Goal: Task Accomplishment & Management: Complete application form

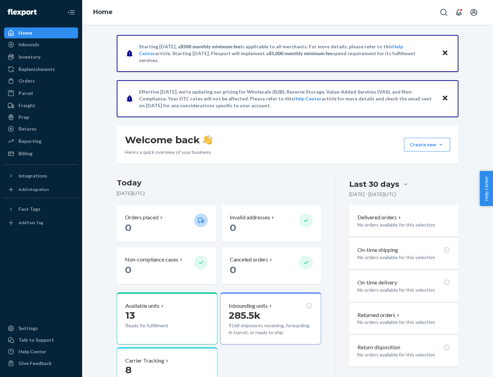
click at [441, 145] on button "Create new Create new inbound Create new order Create new product" at bounding box center [427, 145] width 46 height 14
click at [41, 45] on div "Inbounds" at bounding box center [41, 45] width 73 height 10
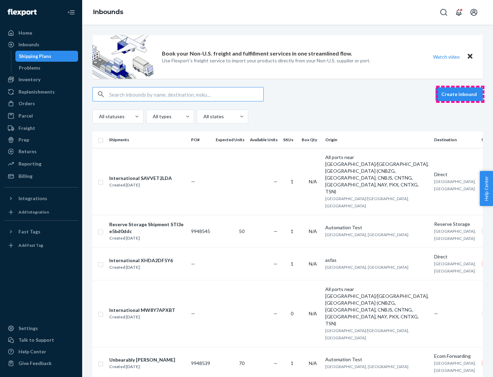
click at [461, 94] on button "Create inbound" at bounding box center [459, 94] width 47 height 14
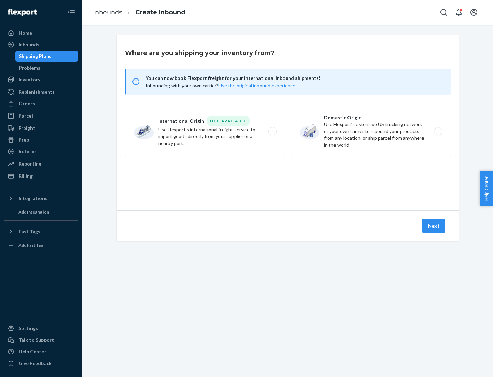
click at [371, 131] on label "Domestic Origin Use Flexport’s extensive US trucking network or your own carrie…" at bounding box center [371, 131] width 160 height 51
click at [438, 131] on input "Domestic Origin Use Flexport’s extensive US trucking network or your own carrie…" at bounding box center [440, 131] width 4 height 4
radio input "true"
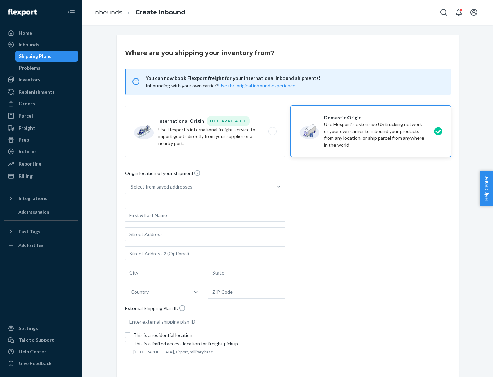
click at [160, 187] on div "Select from saved addresses" at bounding box center [162, 186] width 62 height 7
click at [132, 187] on input "Select from saved addresses" at bounding box center [131, 186] width 1 height 7
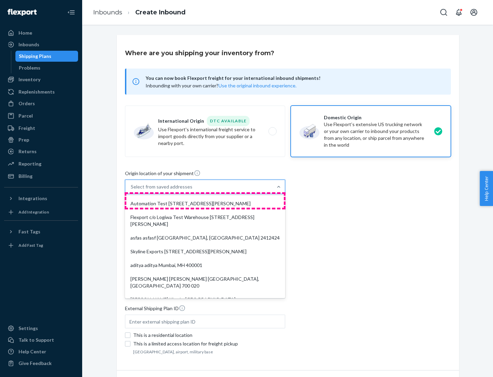
scroll to position [3, 0]
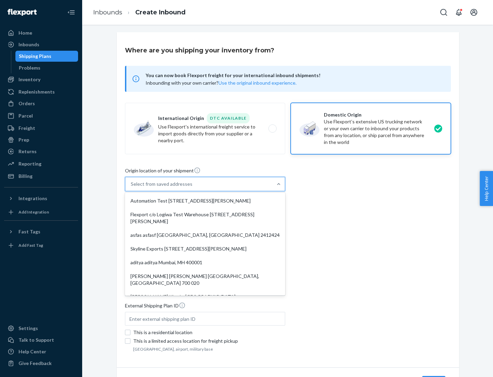
click at [205, 201] on div "Automation Test [STREET_ADDRESS][PERSON_NAME]" at bounding box center [205, 201] width 158 height 14
click at [132, 187] on input "option Automation Test [STREET_ADDRESS][PERSON_NAME]. 9 results available. Use …" at bounding box center [131, 184] width 1 height 7
type input "Automation Test"
type input "9th Floor"
type input "[GEOGRAPHIC_DATA]"
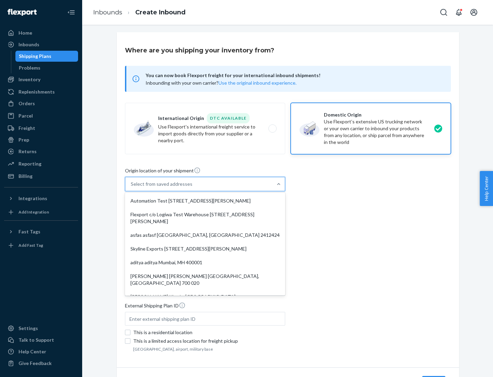
type input "CA"
type input "94104"
type input "[STREET_ADDRESS][PERSON_NAME]"
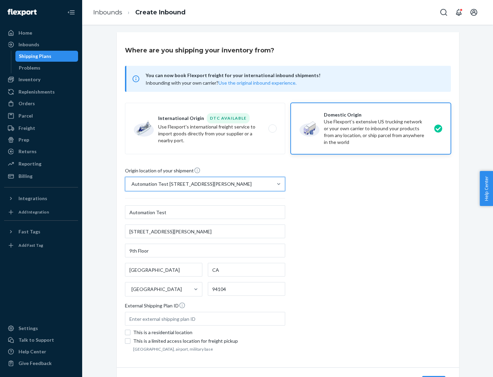
scroll to position [40, 0]
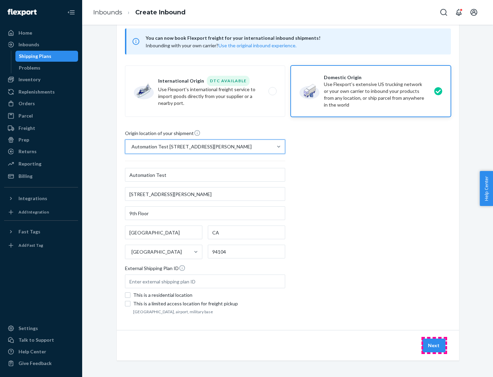
click at [434, 345] on button "Next" at bounding box center [433, 346] width 23 height 14
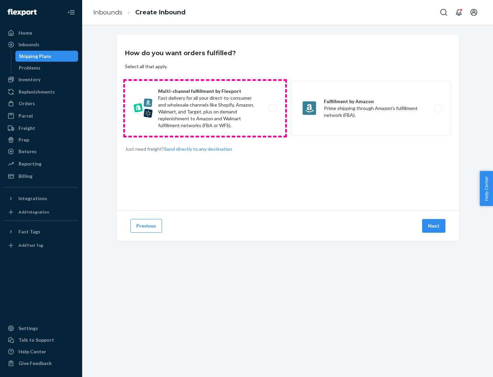
click at [205, 108] on label "Multi-channel fulfillment by Flexport Fast delivery for all your direct-to-cons…" at bounding box center [205, 108] width 160 height 55
click at [272, 108] on input "Multi-channel fulfillment by Flexport Fast delivery for all your direct-to-cons…" at bounding box center [274, 108] width 4 height 4
radio input "true"
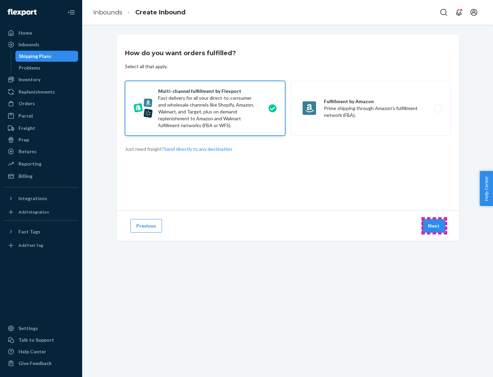
click at [434, 226] on button "Next" at bounding box center [433, 226] width 23 height 14
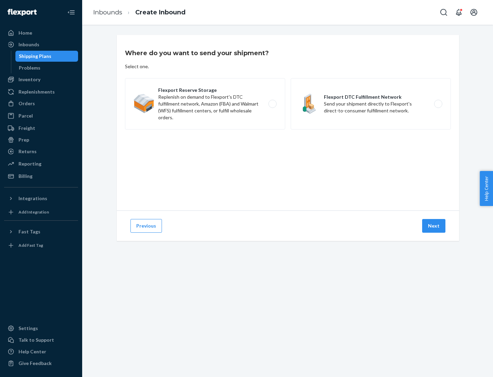
click at [371, 104] on label "Flexport DTC Fulfillment Network Send your shipment directly to Flexport's dire…" at bounding box center [371, 103] width 160 height 51
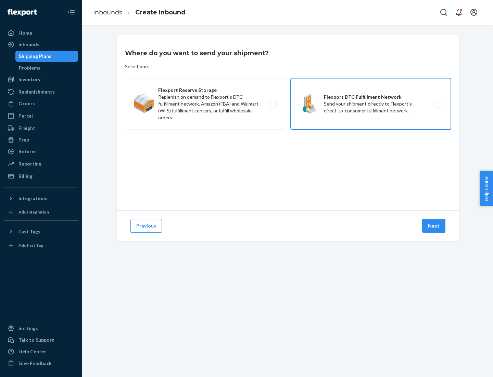
click at [438, 104] on input "Flexport DTC Fulfillment Network Send your shipment directly to Flexport's dire…" at bounding box center [440, 104] width 4 height 4
radio input "true"
click at [434, 226] on button "Next" at bounding box center [433, 226] width 23 height 14
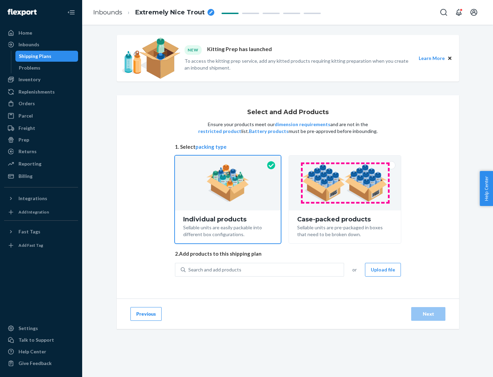
click at [345, 183] on img at bounding box center [345, 183] width 85 height 38
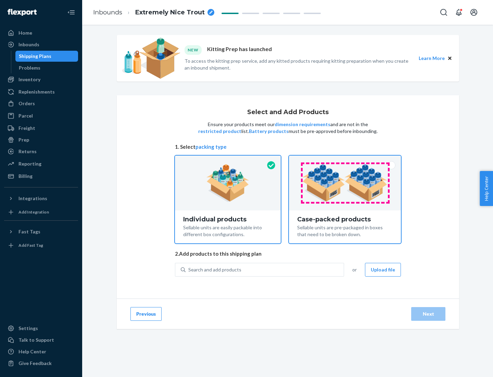
click at [345, 160] on input "Case-packed products Sellable units are pre-packaged in boxes that need to be b…" at bounding box center [345, 158] width 4 height 4
radio input "true"
radio input "false"
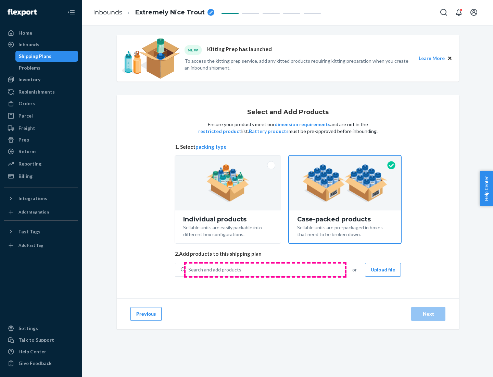
click at [265, 269] on div "Search and add products" at bounding box center [265, 269] width 158 height 12
click at [189, 269] on input "Search and add products" at bounding box center [188, 269] width 1 height 7
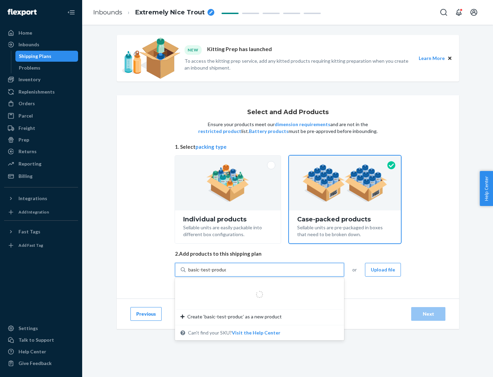
type input "basic-test-product-1"
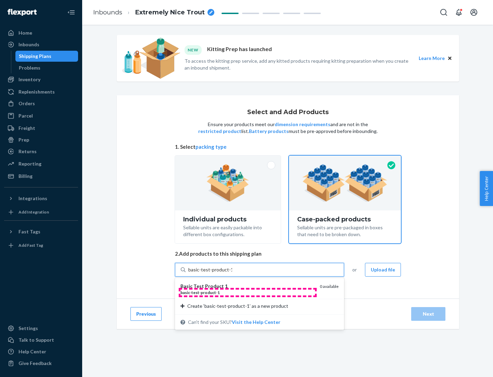
click at [248, 292] on div "basic - test - product - 1" at bounding box center [248, 293] width 134 height 6
click at [232, 273] on input "basic-test-product-1" at bounding box center [210, 269] width 44 height 7
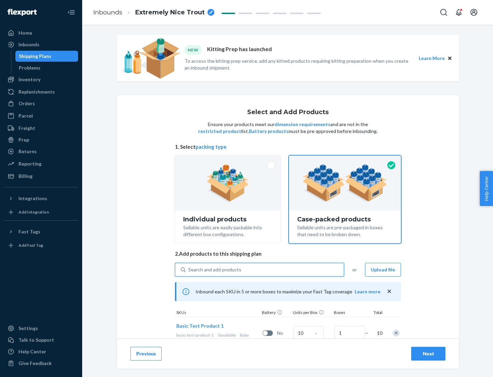
scroll to position [25, 0]
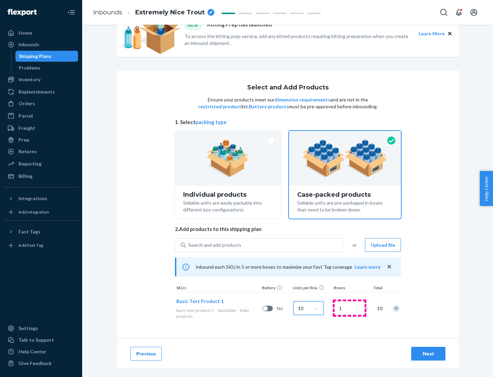
type input "10"
type input "7"
click at [429, 354] on div "Next" at bounding box center [428, 353] width 23 height 7
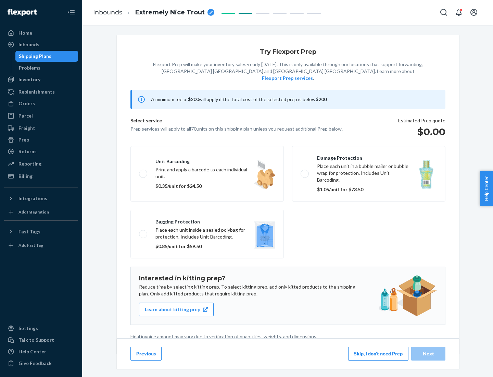
scroll to position [2, 0]
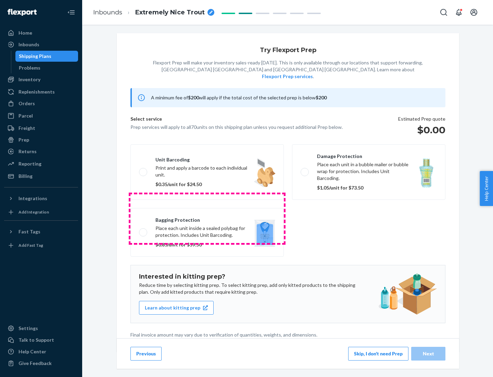
click at [207, 218] on label "Bagging protection Place each unit inside a sealed polybag for protection. Incl…" at bounding box center [208, 232] width 154 height 49
click at [144, 230] on input "Bagging protection Place each unit inside a sealed polybag for protection. Incl…" at bounding box center [141, 232] width 4 height 4
checkbox input "true"
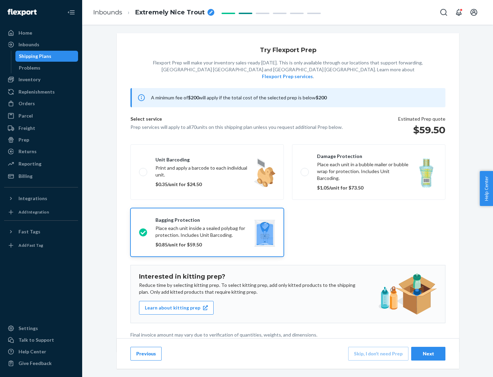
click at [429, 353] on div "Next" at bounding box center [428, 353] width 23 height 7
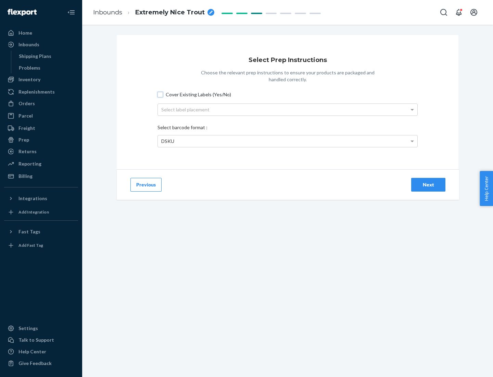
click at [160, 94] on input "Cover Existing Labels (Yes/No)" at bounding box center [160, 94] width 5 height 5
checkbox input "true"
click at [288, 109] on div "Select label placement" at bounding box center [288, 110] width 260 height 12
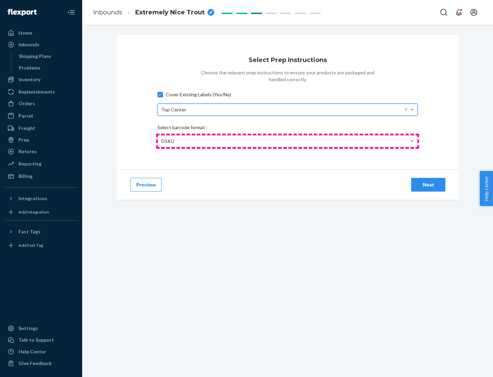
click at [288, 141] on div "DSKU" at bounding box center [288, 141] width 260 height 12
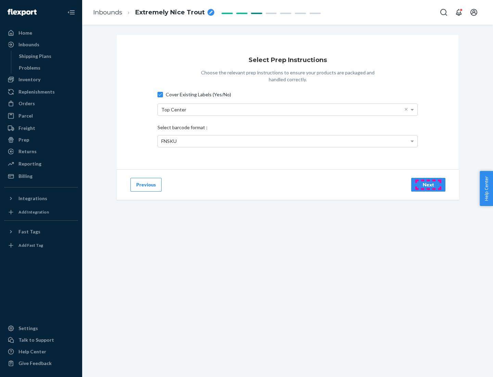
click at [429, 184] on div "Next" at bounding box center [428, 184] width 23 height 7
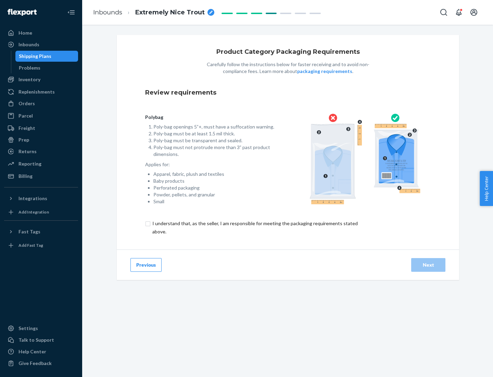
click at [255, 227] on input "checkbox" at bounding box center [259, 227] width 228 height 16
checkbox input "true"
click at [429, 265] on div "Next" at bounding box center [428, 264] width 23 height 7
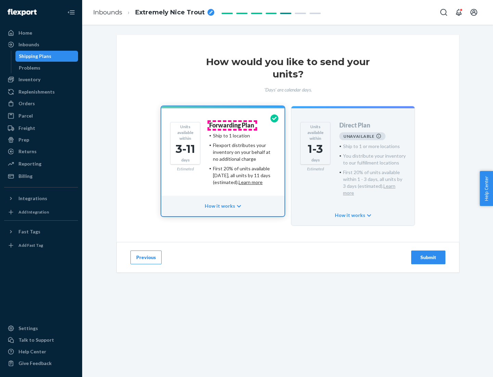
click at [232, 125] on h4 "Forwarding Plan" at bounding box center [231, 125] width 45 height 7
click at [429, 254] on div "Submit" at bounding box center [428, 257] width 23 height 7
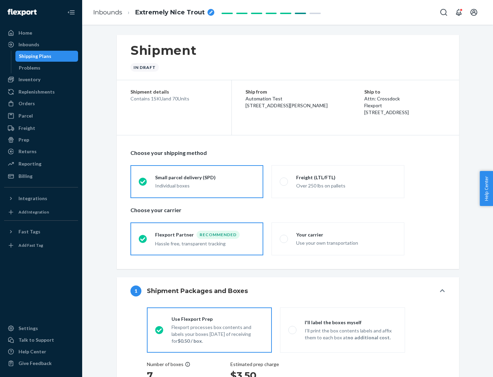
radio input "true"
radio input "false"
radio input "true"
radio input "false"
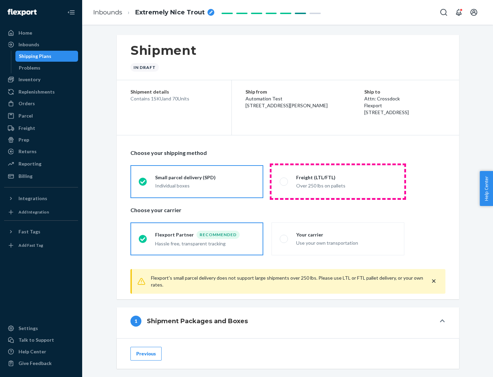
click at [338, 181] on div "Over 250 lbs on pallets" at bounding box center [346, 185] width 100 height 8
click at [284, 181] on input "Freight (LTL/FTL) Over 250 lbs on pallets" at bounding box center [282, 181] width 4 height 4
radio input "true"
radio input "false"
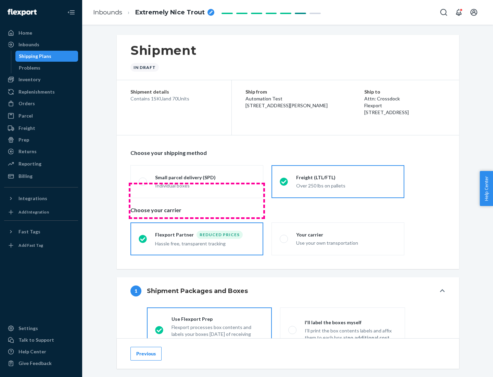
scroll to position [38, 0]
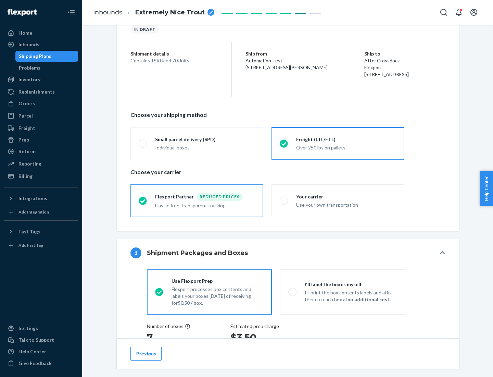
click at [197, 201] on div "Hassle free, transparent tracking" at bounding box center [205, 205] width 100 height 8
click at [143, 200] on input "Flexport Partner Reduced prices Hassle free, transparent tracking" at bounding box center [141, 200] width 4 height 4
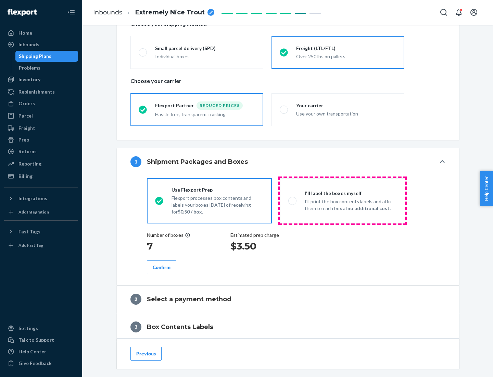
click at [343, 200] on p "I’ll print the box contents labels and affix them to each box at no additional …" at bounding box center [351, 205] width 92 height 14
click at [293, 200] on input "I'll label the boxes myself I’ll print the box contents labels and affix them t…" at bounding box center [291, 200] width 4 height 4
radio input "true"
radio input "false"
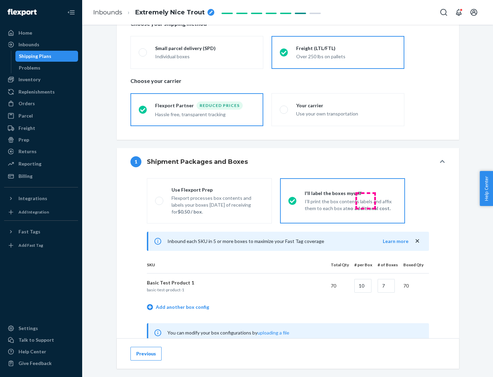
scroll to position [214, 0]
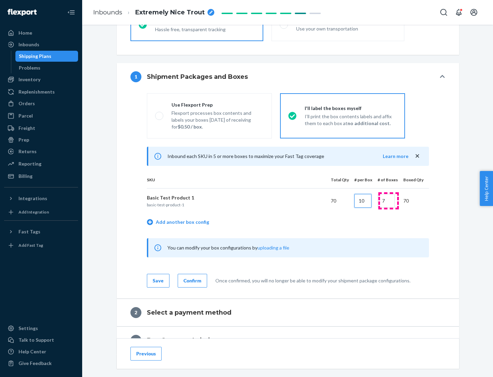
type input "10"
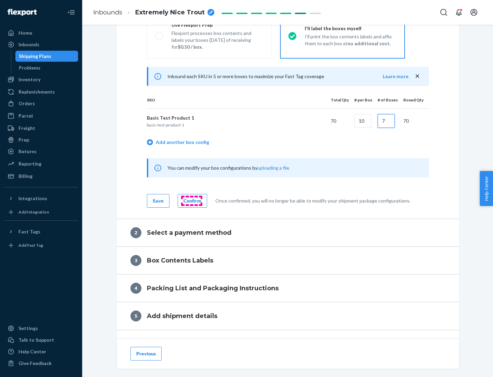
type input "7"
click at [192, 200] on div "Confirm" at bounding box center [193, 200] width 18 height 7
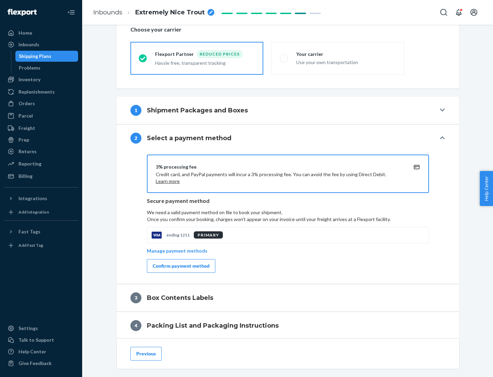
scroll to position [246, 0]
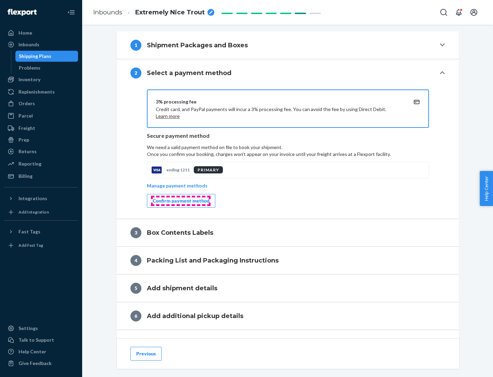
click at [181, 201] on div "Confirm payment method" at bounding box center [181, 200] width 57 height 7
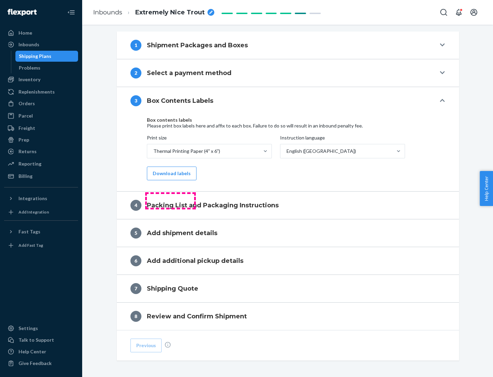
scroll to position [218, 0]
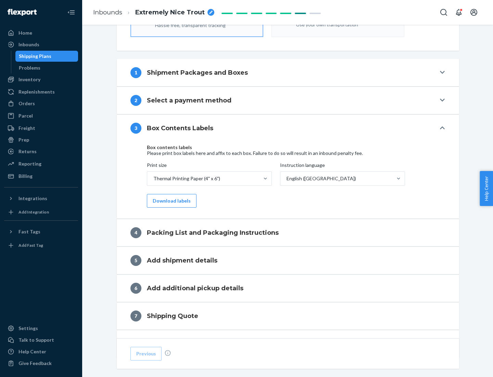
click at [170, 201] on button "Download labels" at bounding box center [172, 201] width 50 height 14
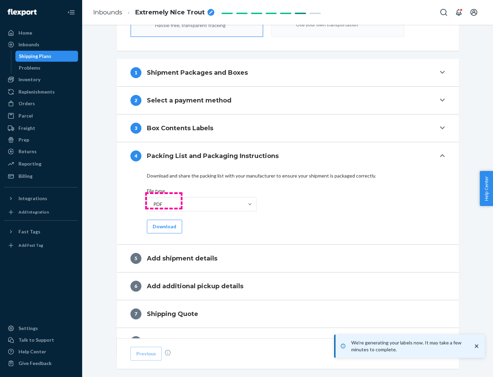
scroll to position [244, 0]
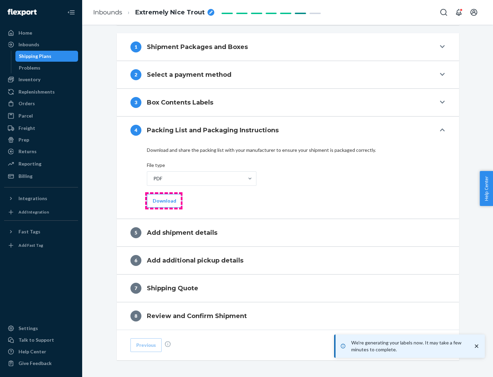
click at [164, 200] on button "Download" at bounding box center [164, 201] width 35 height 14
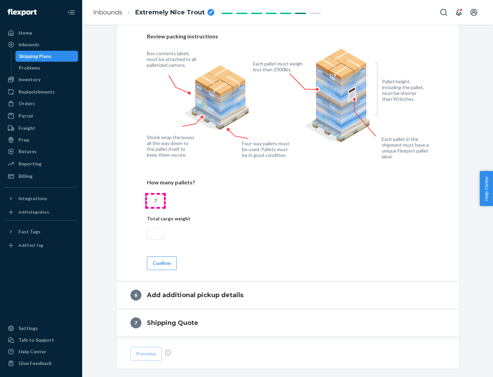
scroll to position [473, 0]
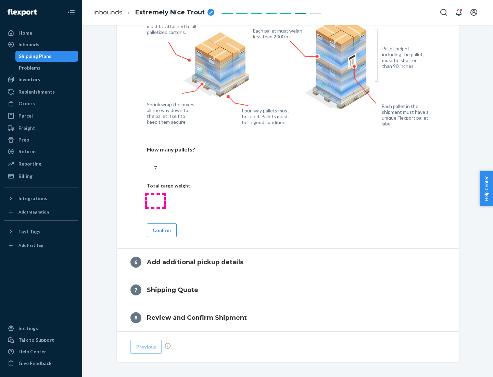
type input "7"
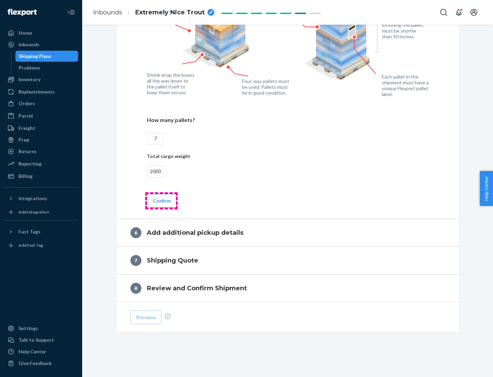
type input "2000"
click at [161, 200] on button "Confirm" at bounding box center [162, 201] width 30 height 14
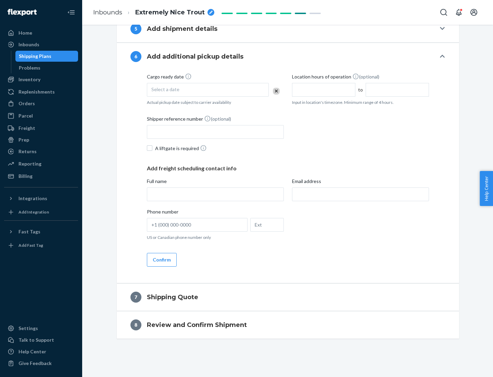
scroll to position [262, 0]
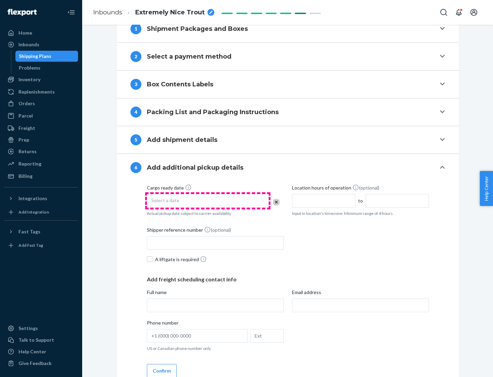
click at [208, 200] on div "Select a date" at bounding box center [208, 201] width 122 height 14
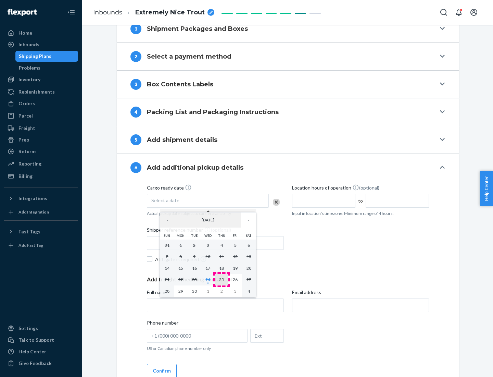
click at [222, 279] on abbr "25" at bounding box center [221, 279] width 5 height 5
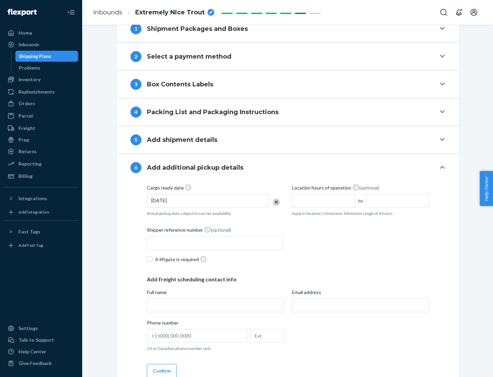
scroll to position [367, 0]
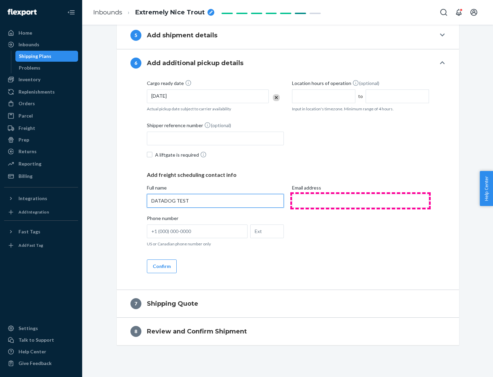
type input "DATADOG TEST"
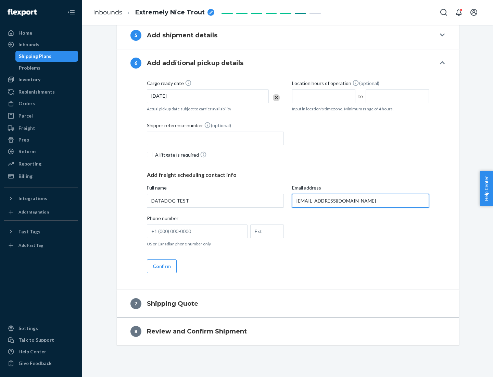
scroll to position [373, 0]
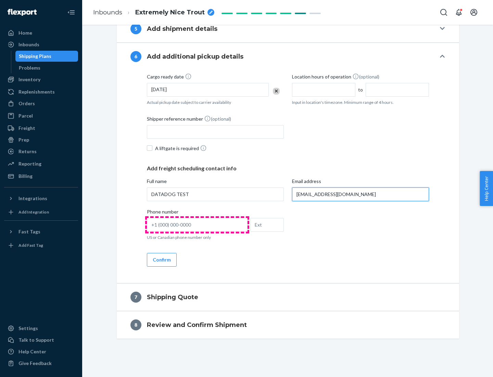
type input "[EMAIL_ADDRESS][DOMAIN_NAME]"
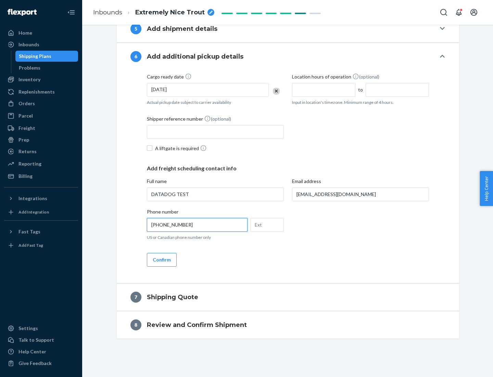
type input "[PHONE_NUMBER]"
click at [161, 259] on button "Confirm" at bounding box center [162, 260] width 30 height 14
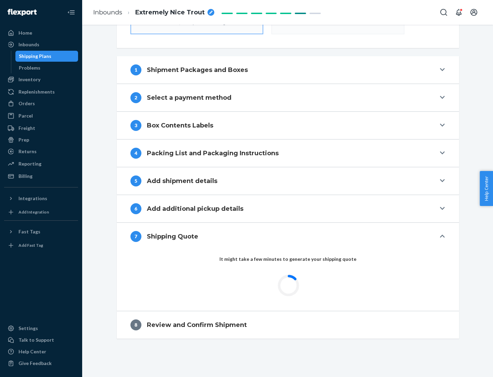
scroll to position [246, 0]
